Goal: Navigation & Orientation: Find specific page/section

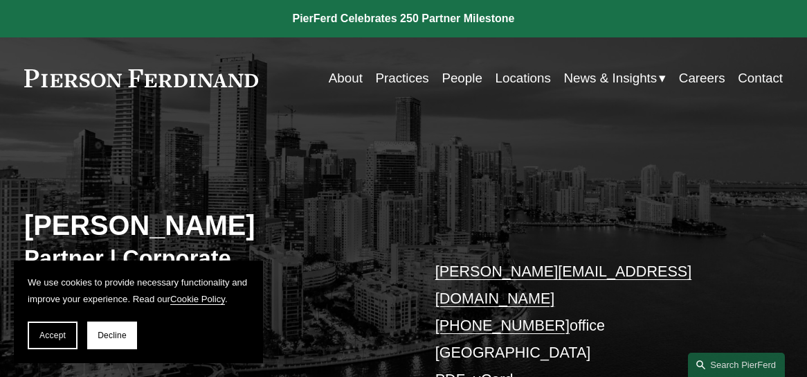
click at [75, 152] on div "[PERSON_NAME] Partner | Corporate [PERSON_NAME][EMAIL_ADDRESS][DOMAIN_NAME] [PH…" at bounding box center [403, 284] width 807 height 283
click at [346, 78] on link "About" at bounding box center [346, 78] width 34 height 26
